Goal: Navigation & Orientation: Go to known website

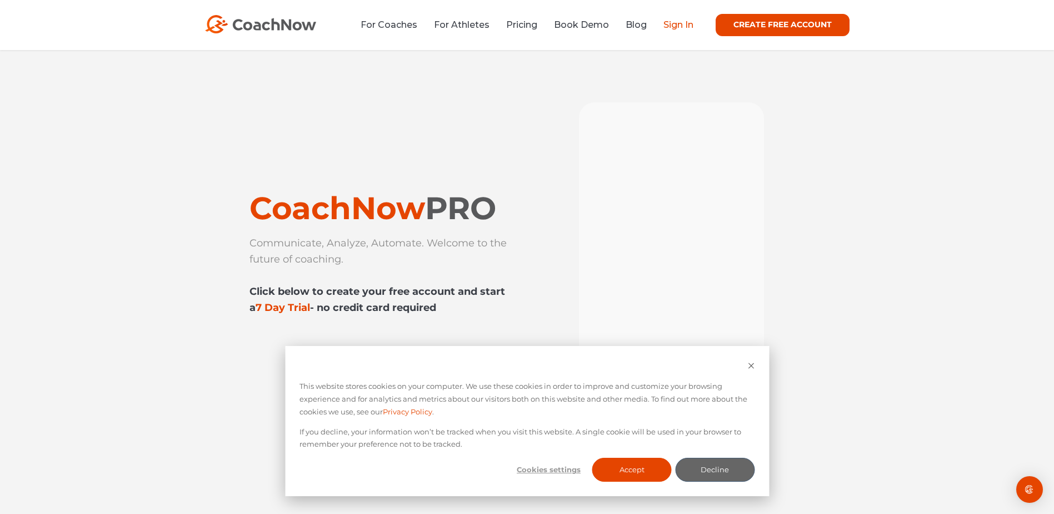
click at [680, 24] on link "Sign In" at bounding box center [679, 24] width 30 height 11
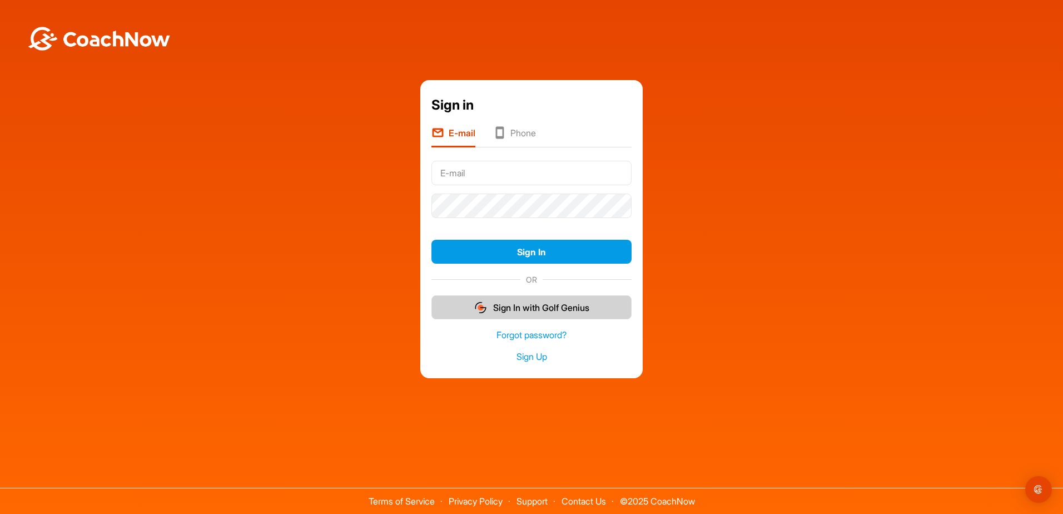
click at [563, 311] on button "Sign In with Golf Genius" at bounding box center [531, 307] width 200 height 24
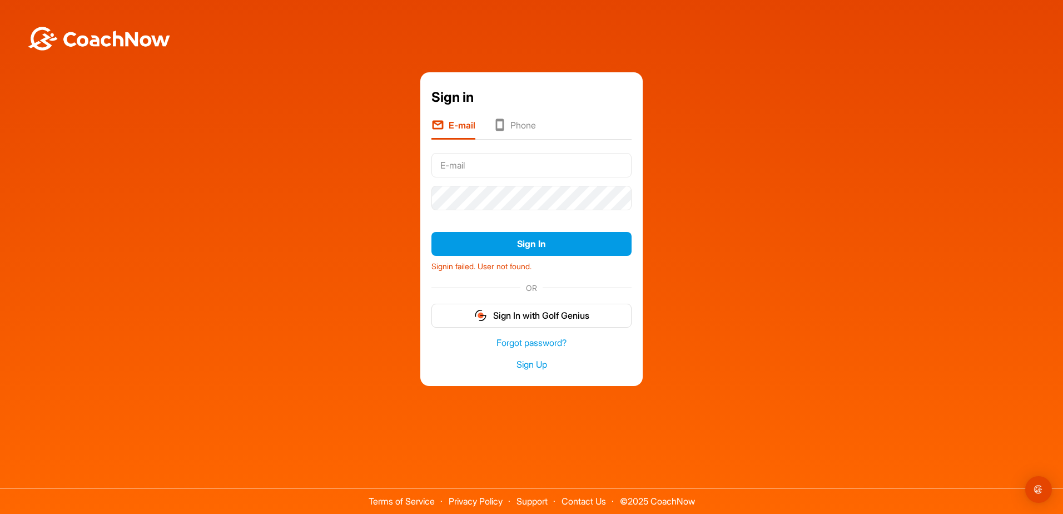
click at [465, 164] on input "text" at bounding box center [531, 165] width 200 height 24
click at [553, 162] on input "jordan.ball@naplesesplanadegcc.com" at bounding box center [531, 165] width 200 height 24
click at [431, 232] on button "Sign In" at bounding box center [531, 244] width 200 height 24
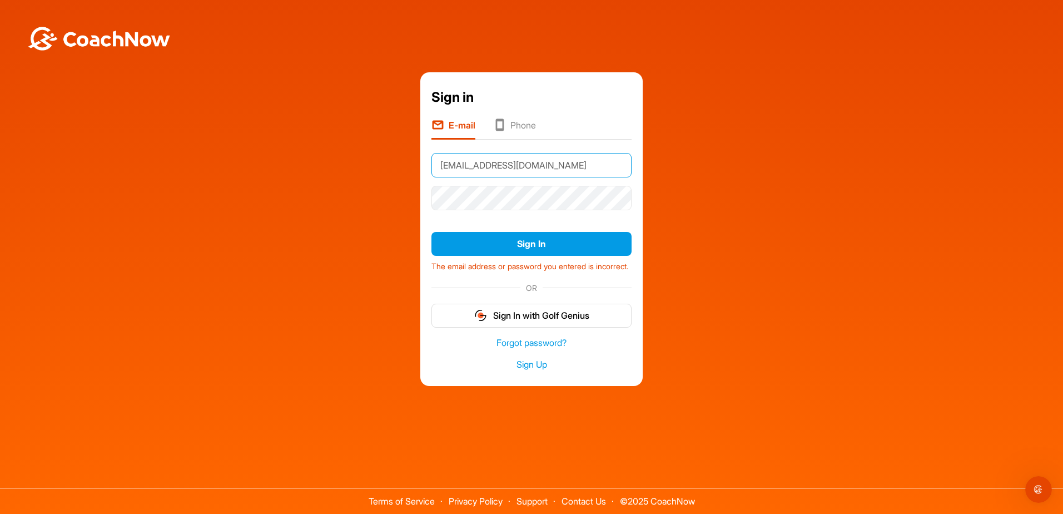
click at [611, 160] on input "jordan.ball@naplesesplanadegcc.com" at bounding box center [531, 165] width 200 height 24
type input "j"
click at [571, 153] on input "text" at bounding box center [531, 165] width 200 height 24
type input "nate.kappes@naplesesplanadegcc.com"
click at [431, 232] on button "Sign In" at bounding box center [531, 244] width 200 height 24
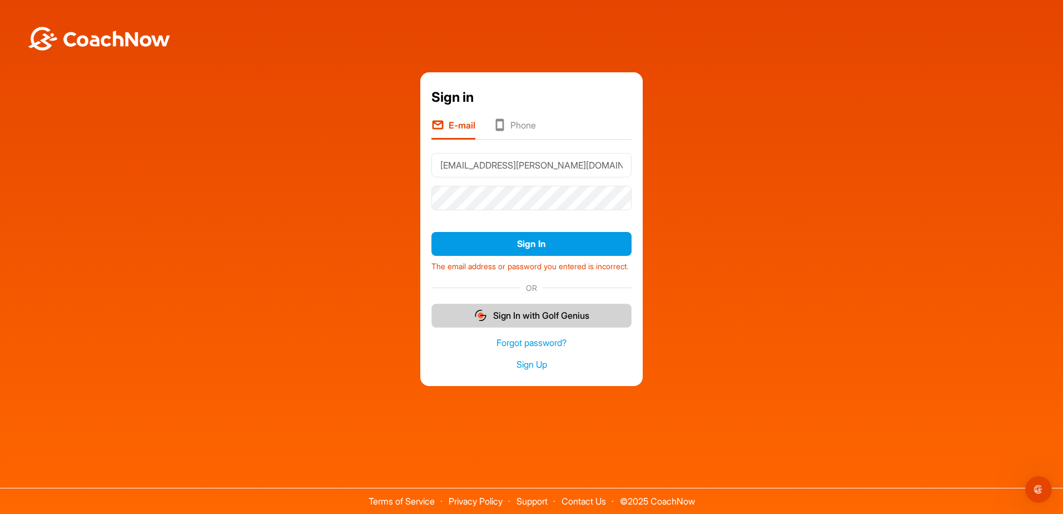
click at [528, 323] on button "Sign In with Golf Genius" at bounding box center [531, 315] width 200 height 24
click at [539, 320] on button "Sign In with Golf Genius" at bounding box center [531, 315] width 200 height 24
